Goal: Task Accomplishment & Management: Use online tool/utility

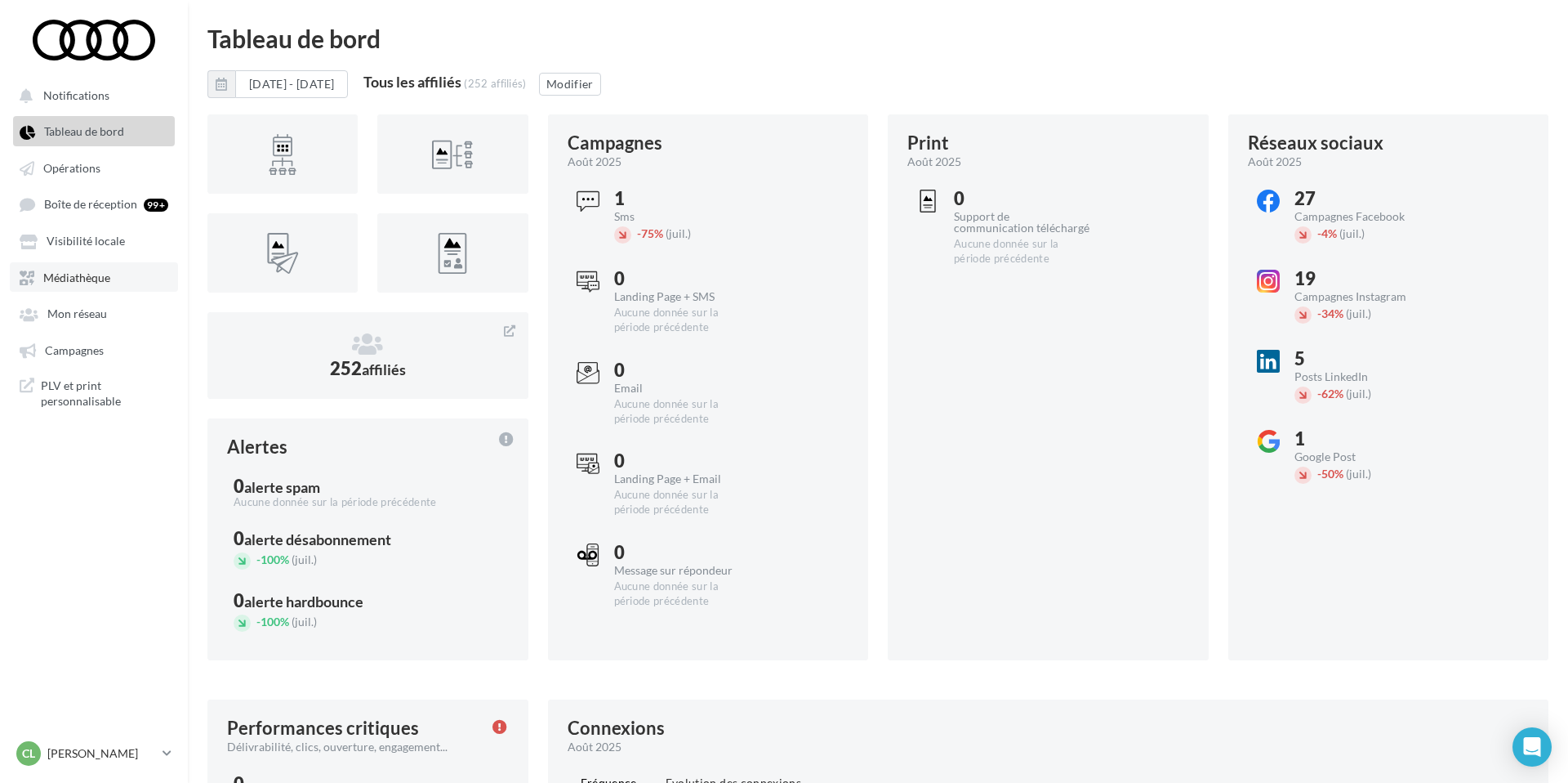
click at [97, 280] on span "Médiathèque" at bounding box center [77, 277] width 67 height 14
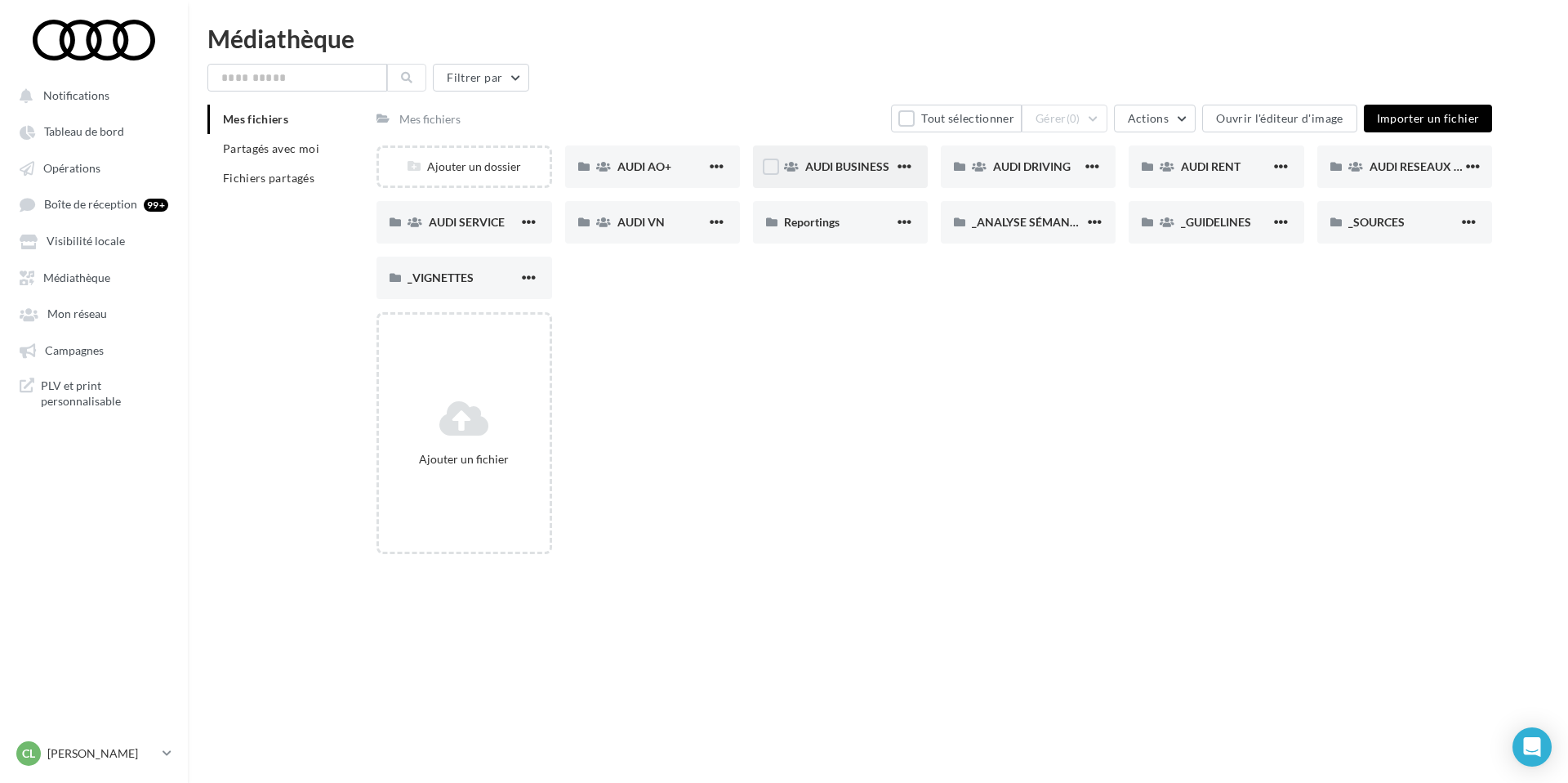
click at [845, 165] on span "AUDI BUSINESS" at bounding box center [846, 166] width 84 height 14
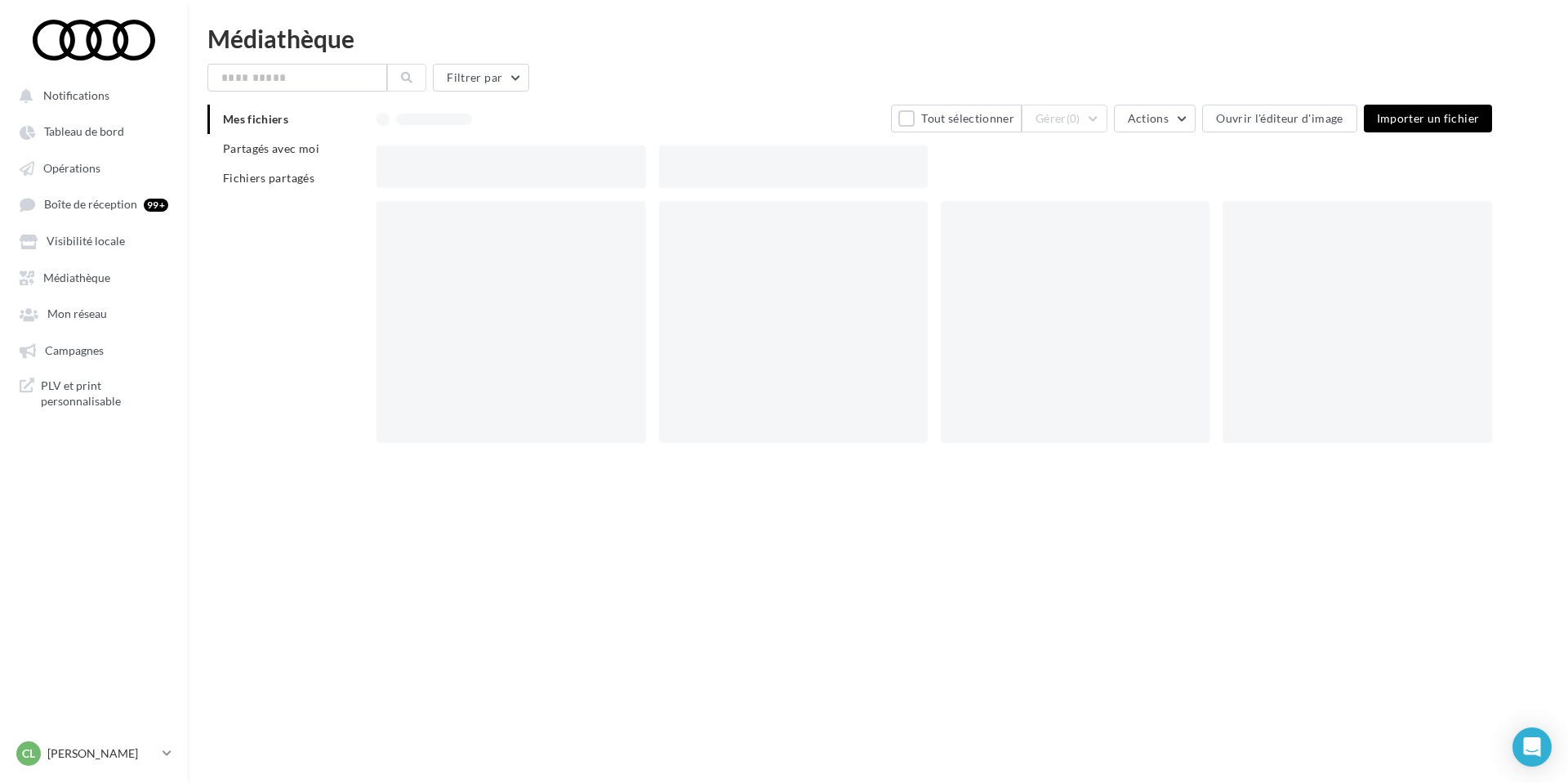
click at [845, 165] on div at bounding box center [793, 166] width 269 height 42
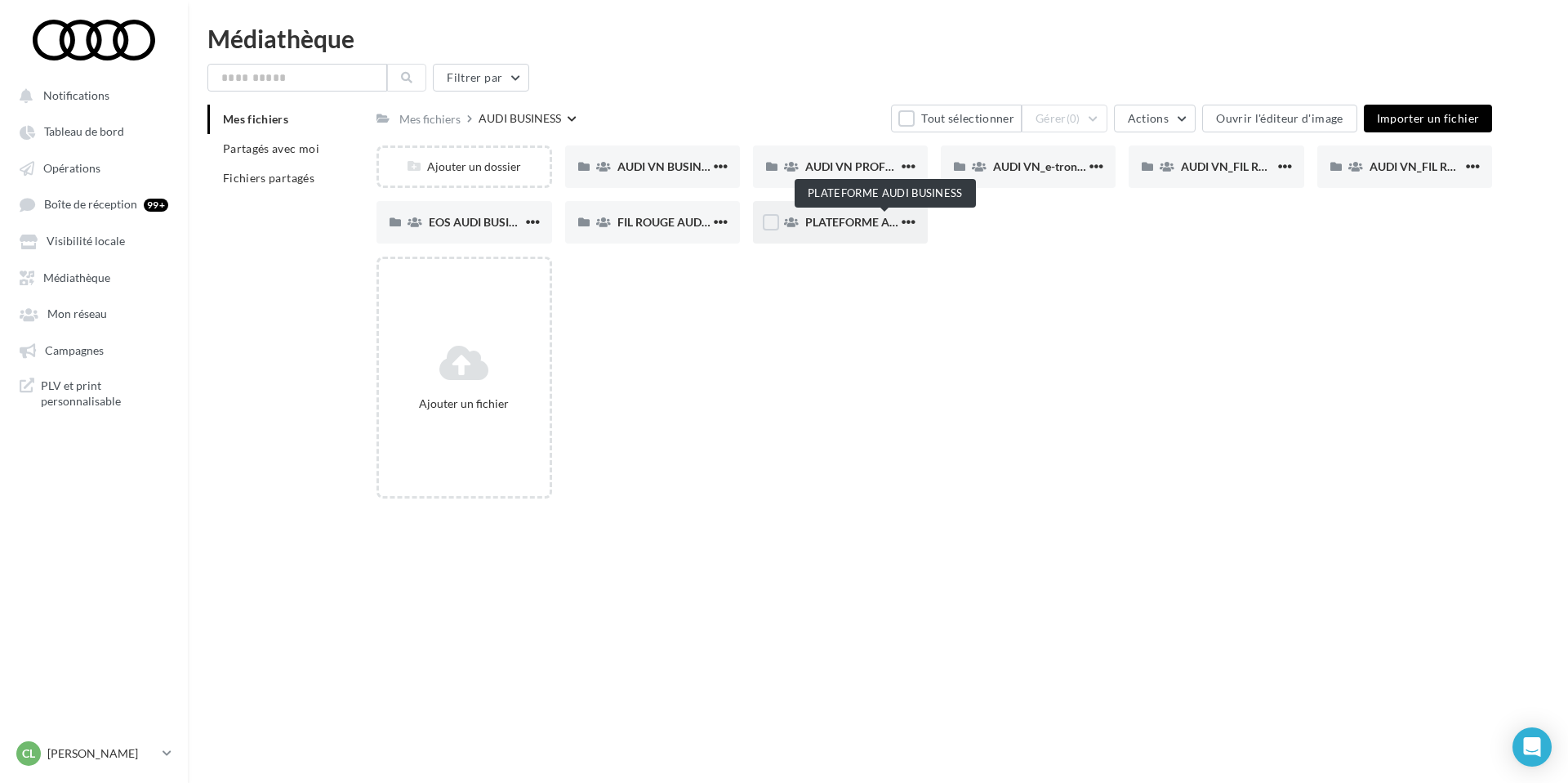
click at [880, 223] on span "PLATEFORME AUDI BUSINESS" at bounding box center [884, 222] width 160 height 14
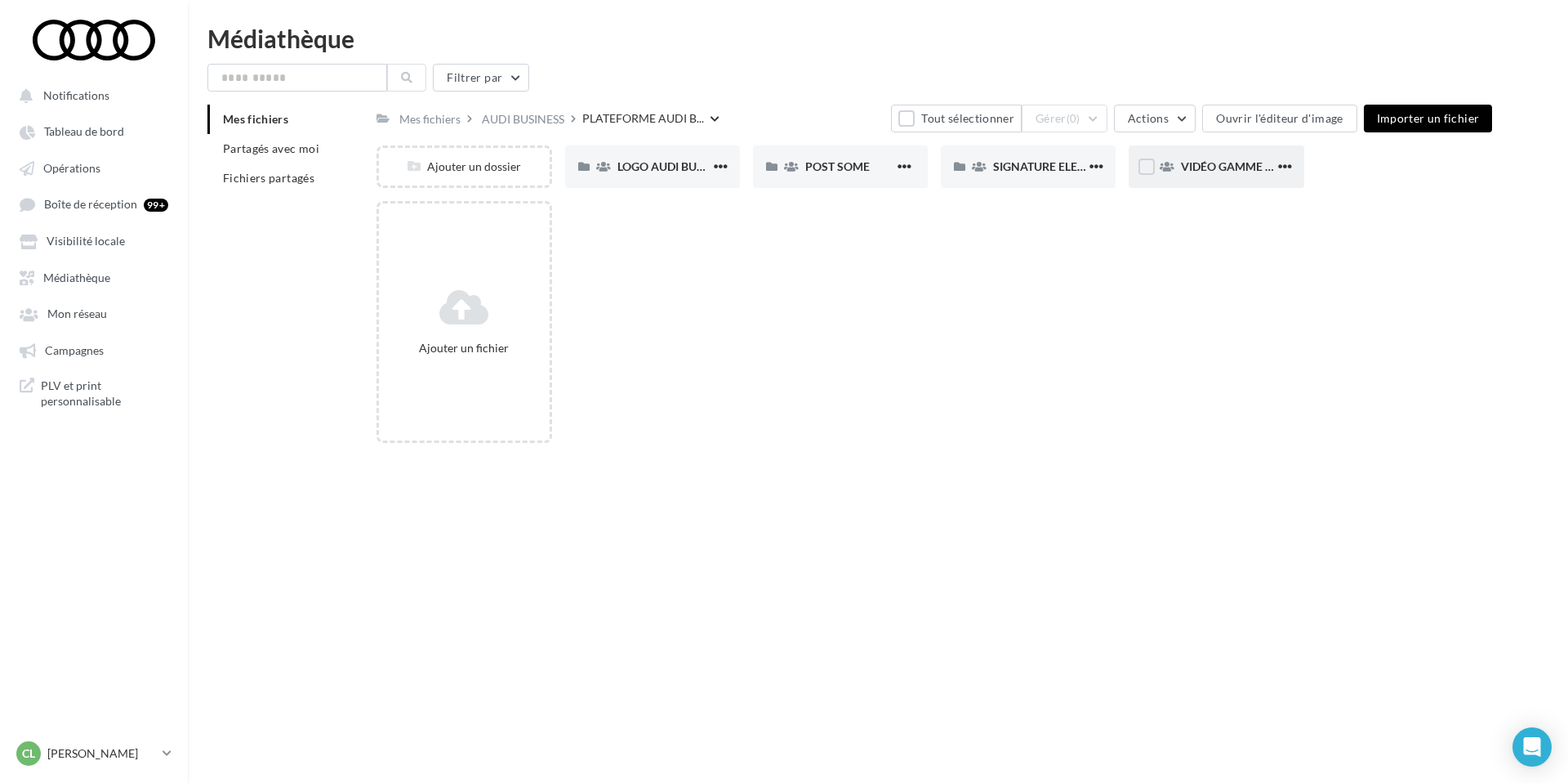
click at [1207, 154] on div "VIDÉO GAMME E-TRON" at bounding box center [1215, 166] width 174 height 42
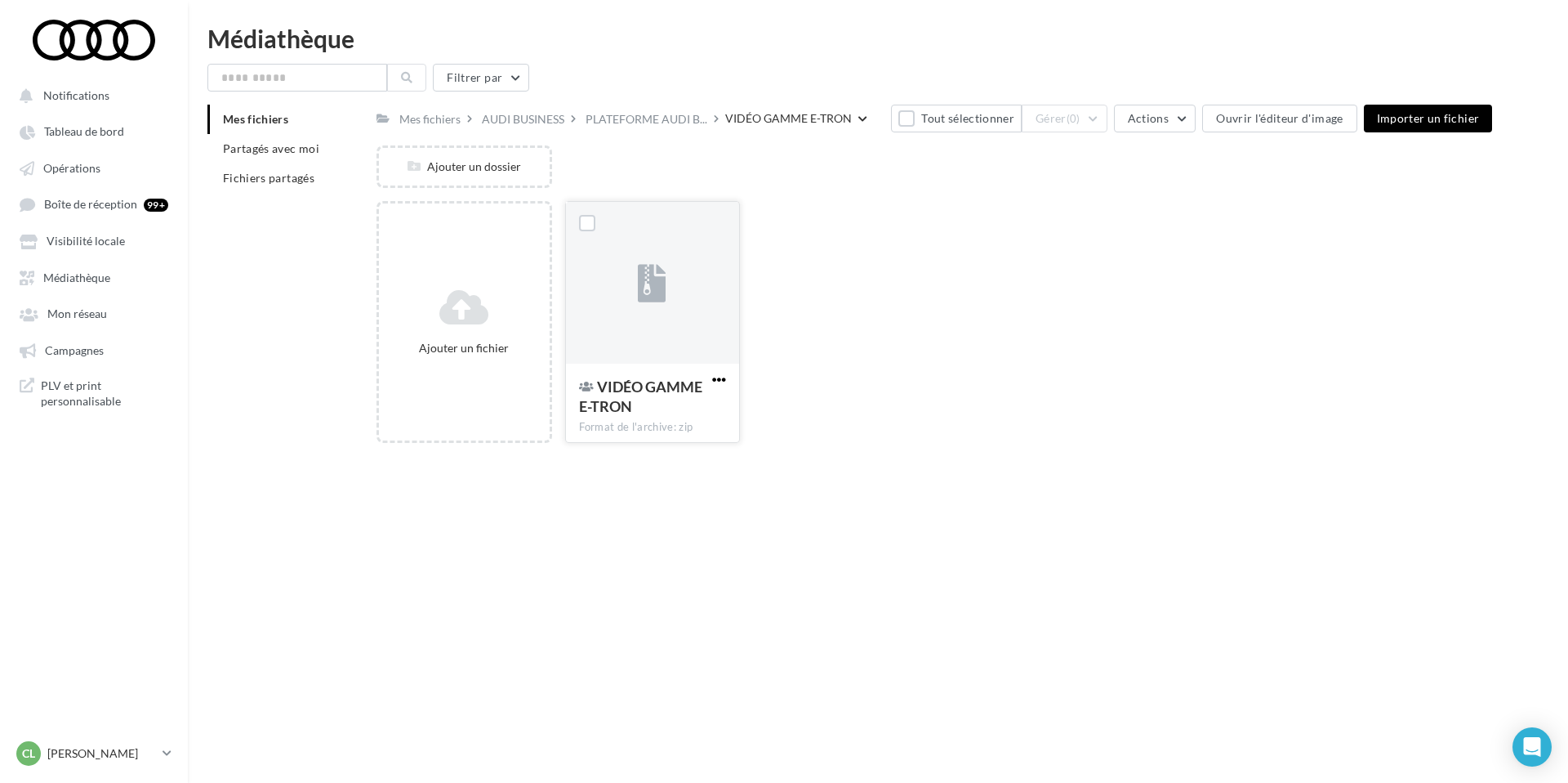
click at [723, 382] on span "button" at bounding box center [718, 379] width 14 height 14
click at [906, 197] on div "Ajouter un dossier" at bounding box center [940, 173] width 1129 height 55
click at [603, 287] on div at bounding box center [652, 283] width 174 height 163
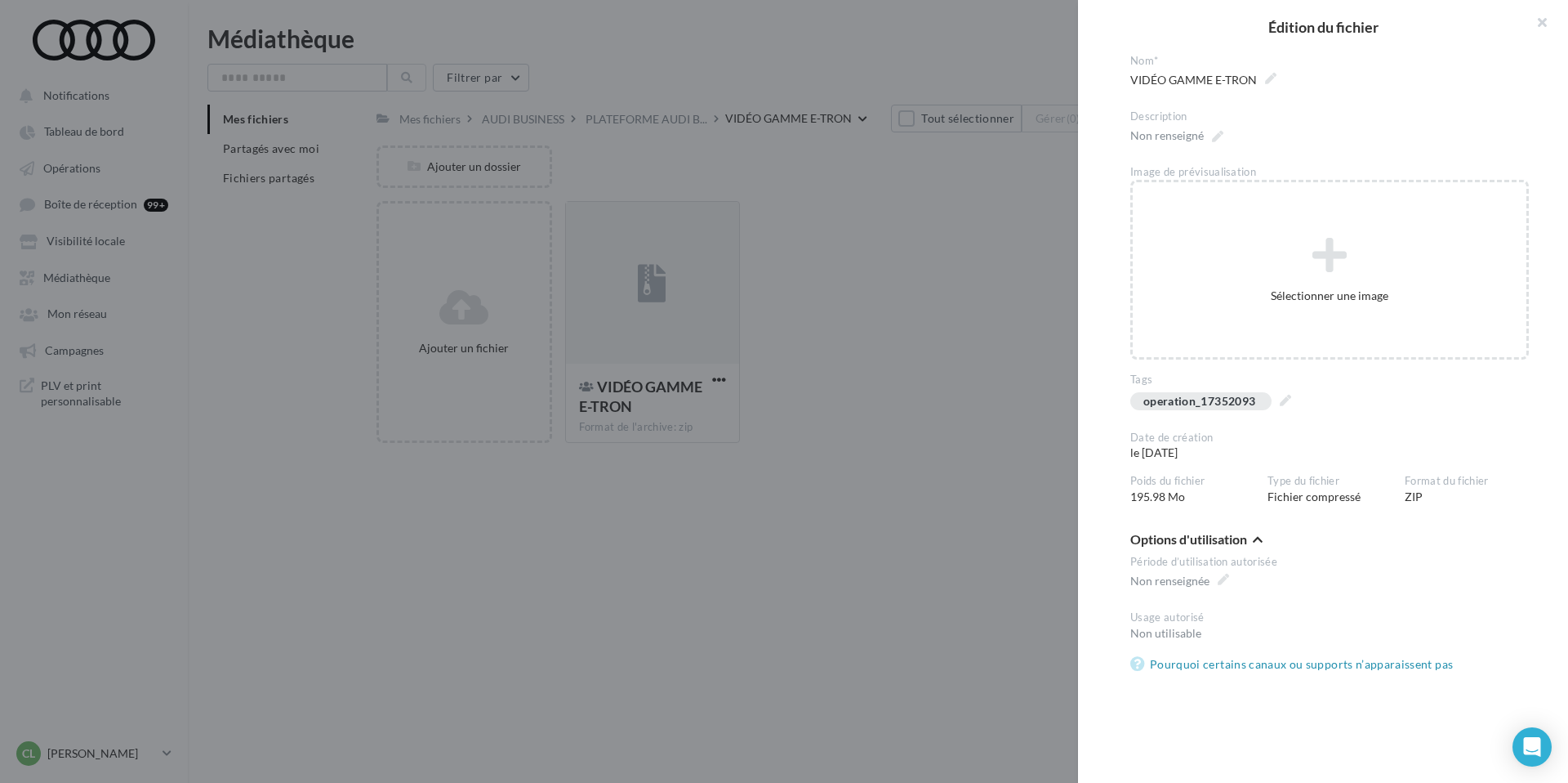
click at [589, 456] on div "**********" at bounding box center [934, 456] width 1115 height 0
click at [1541, 19] on button "button" at bounding box center [1535, 24] width 66 height 49
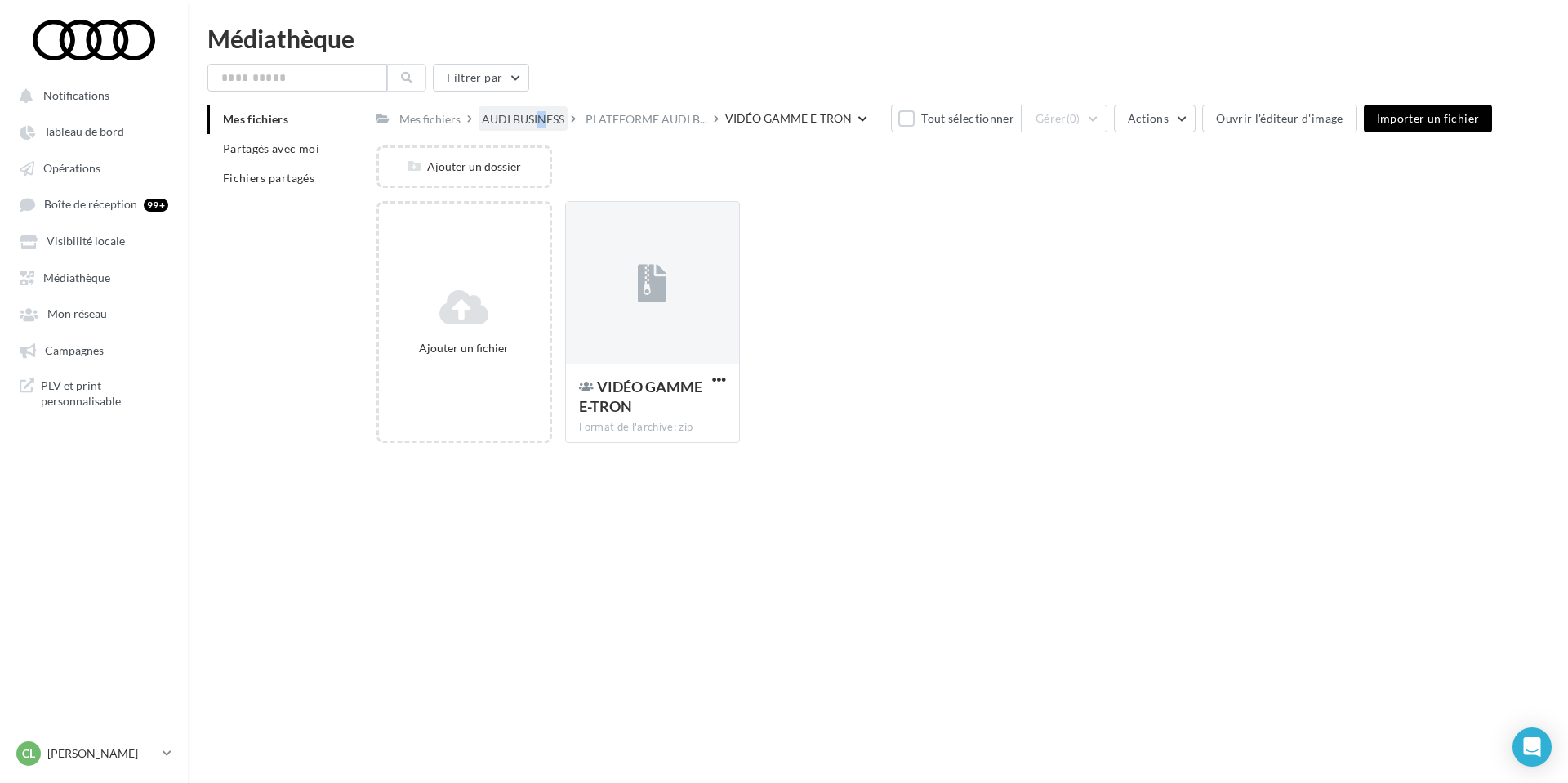
click at [522, 119] on div "AUDI BUSINESS" at bounding box center [522, 119] width 82 height 17
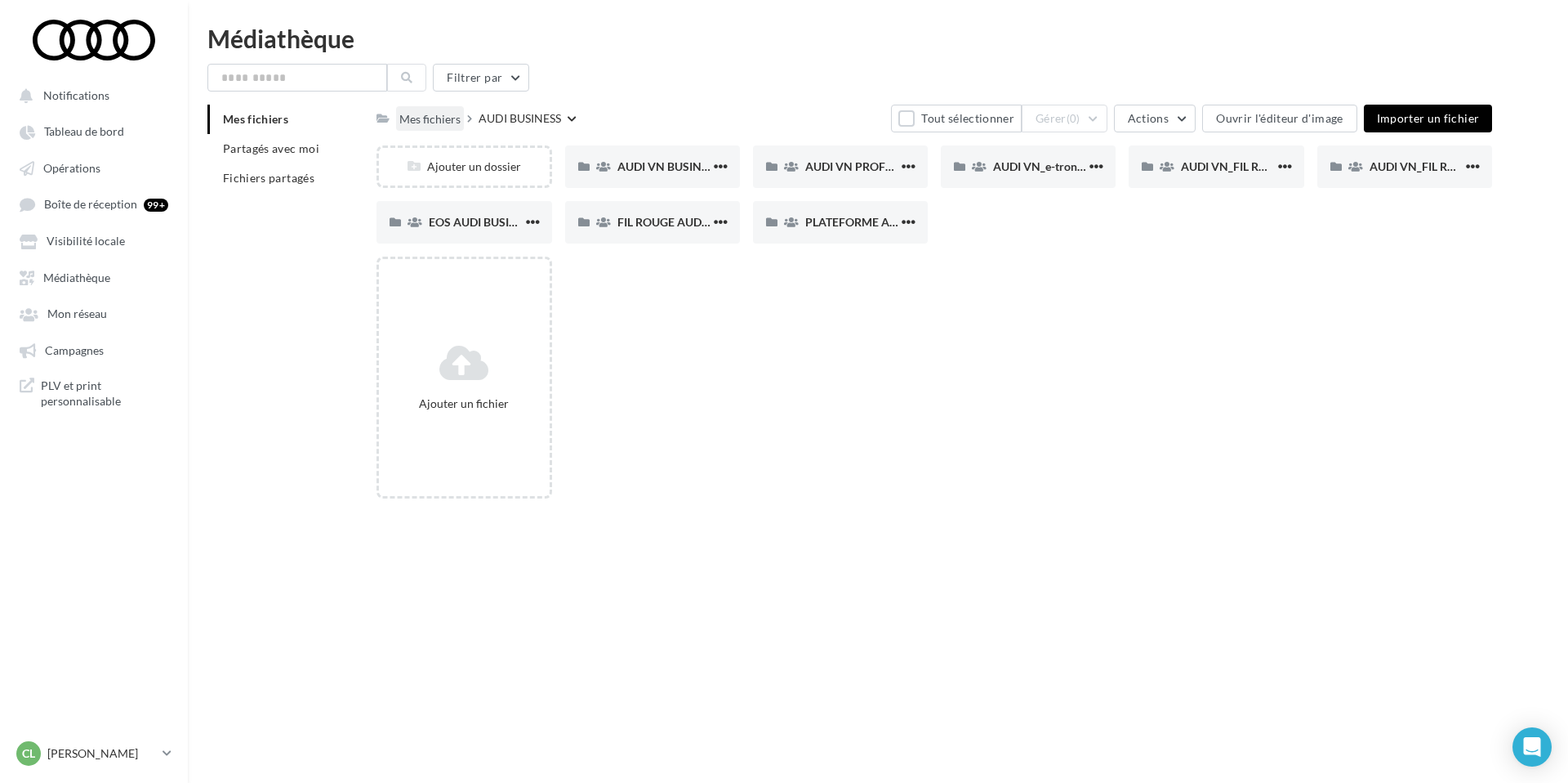
click at [425, 118] on div "Mes fichiers" at bounding box center [430, 119] width 61 height 17
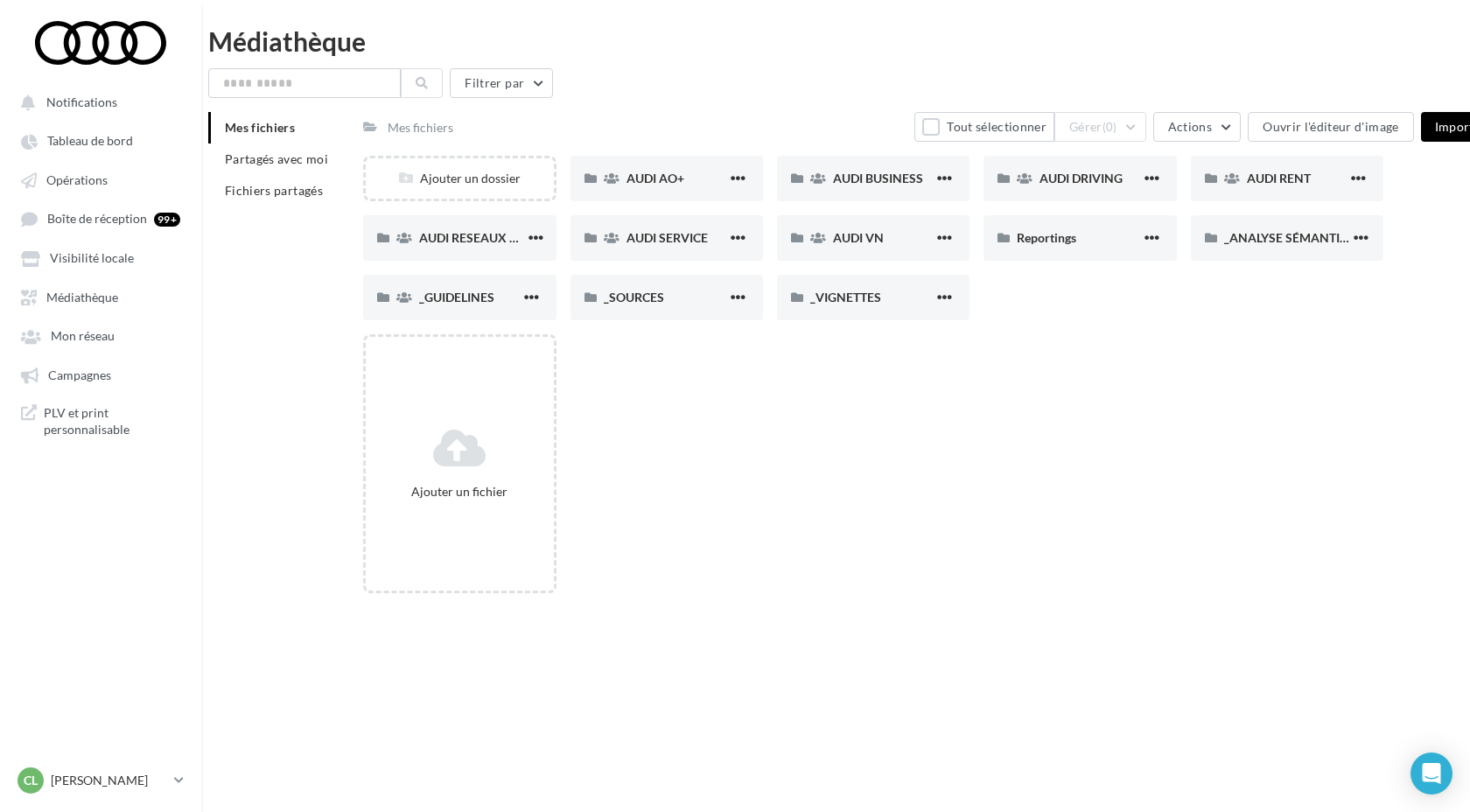
scroll to position [0, 15]
click at [809, 527] on div "Ajouter un fichier" at bounding box center [879, 471] width 1035 height 273
click at [133, 781] on p "[PERSON_NAME]" at bounding box center [109, 780] width 117 height 18
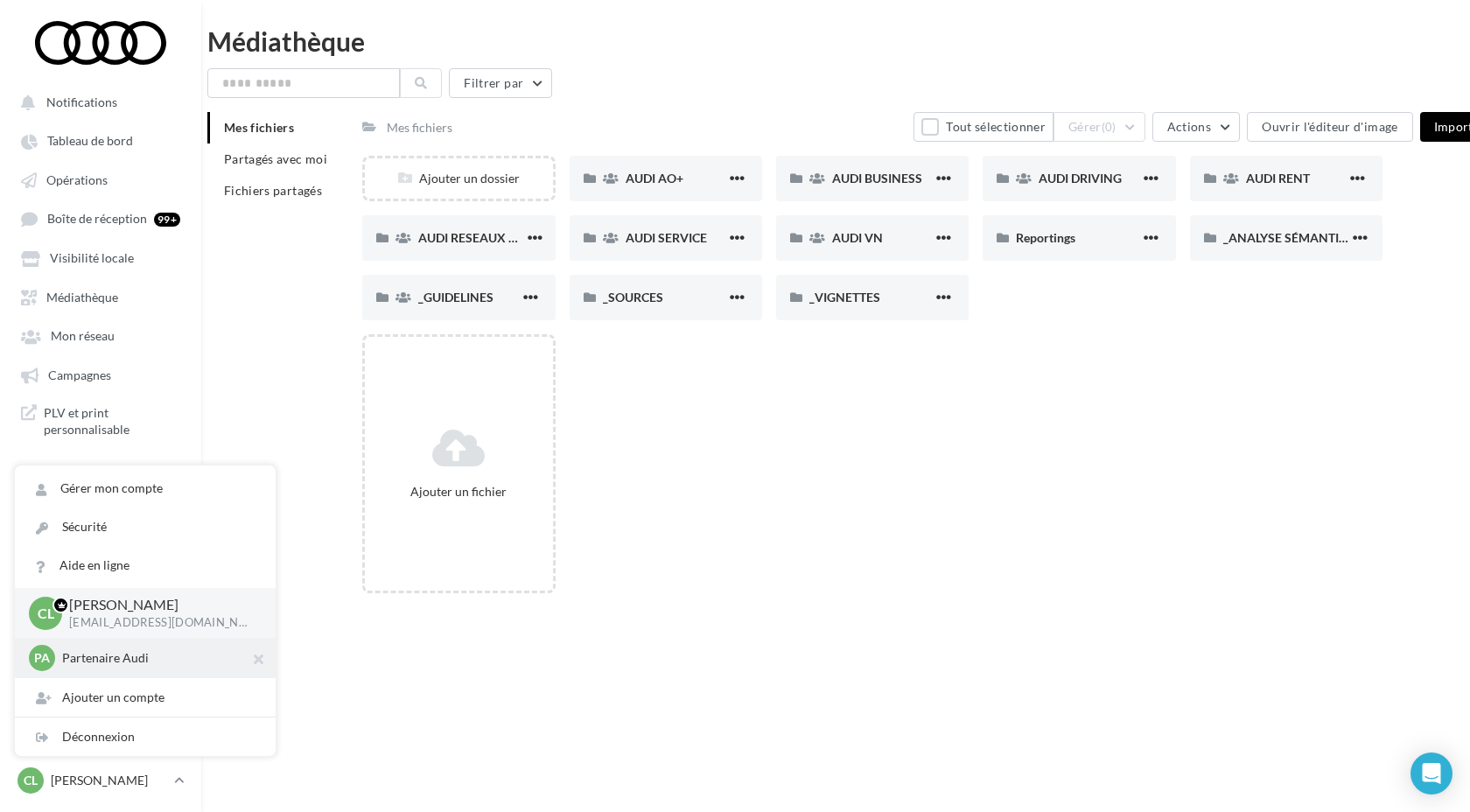
click at [138, 668] on div "PA Partenaire Audi acces_partenaire_audi" at bounding box center [144, 658] width 232 height 27
